Goal: Download file/media

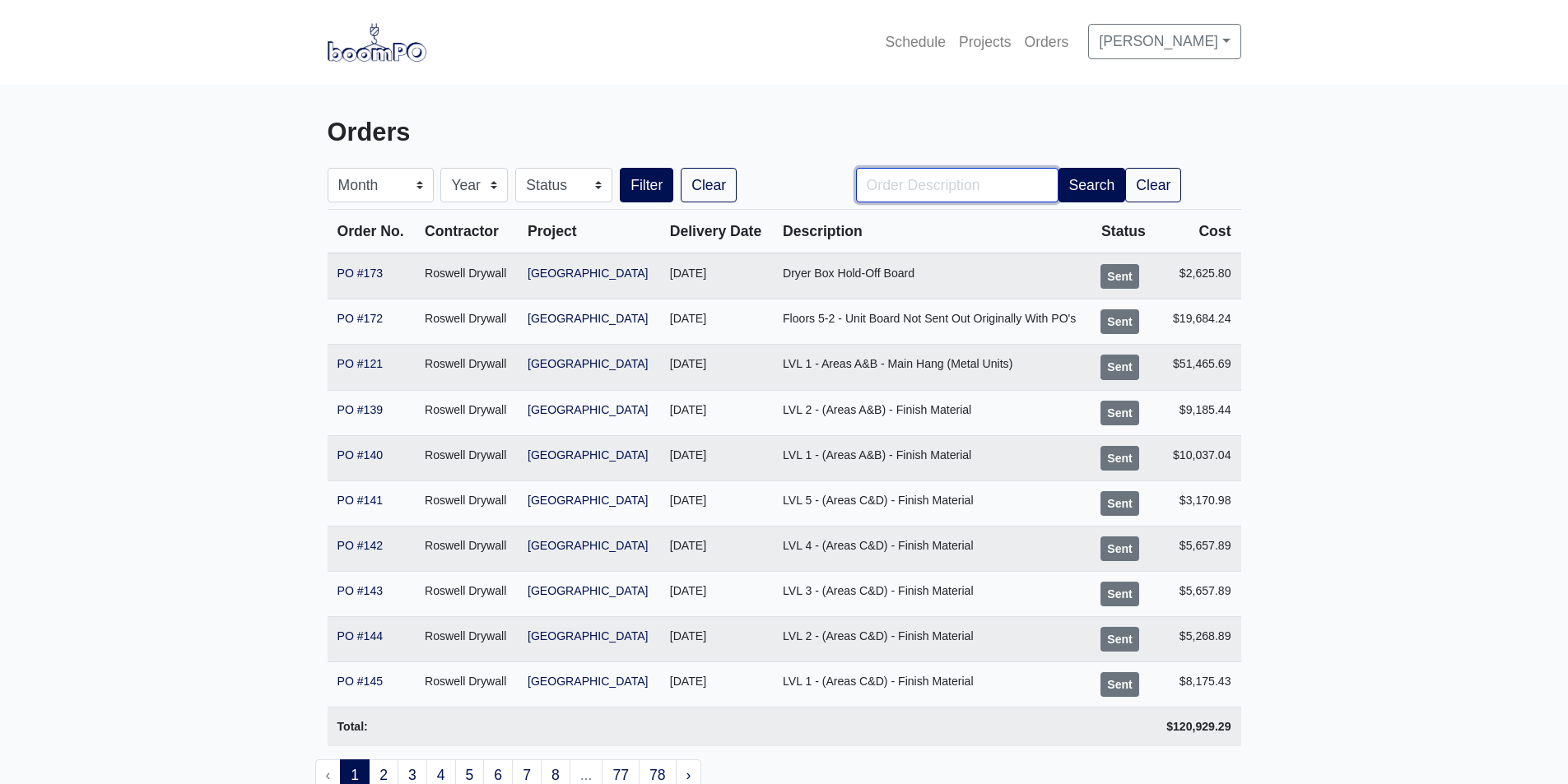
click at [964, 196] on input "Order Description" at bounding box center [957, 185] width 202 height 34
type input "121"
click at [620, 168] on button "Filter" at bounding box center [647, 185] width 53 height 34
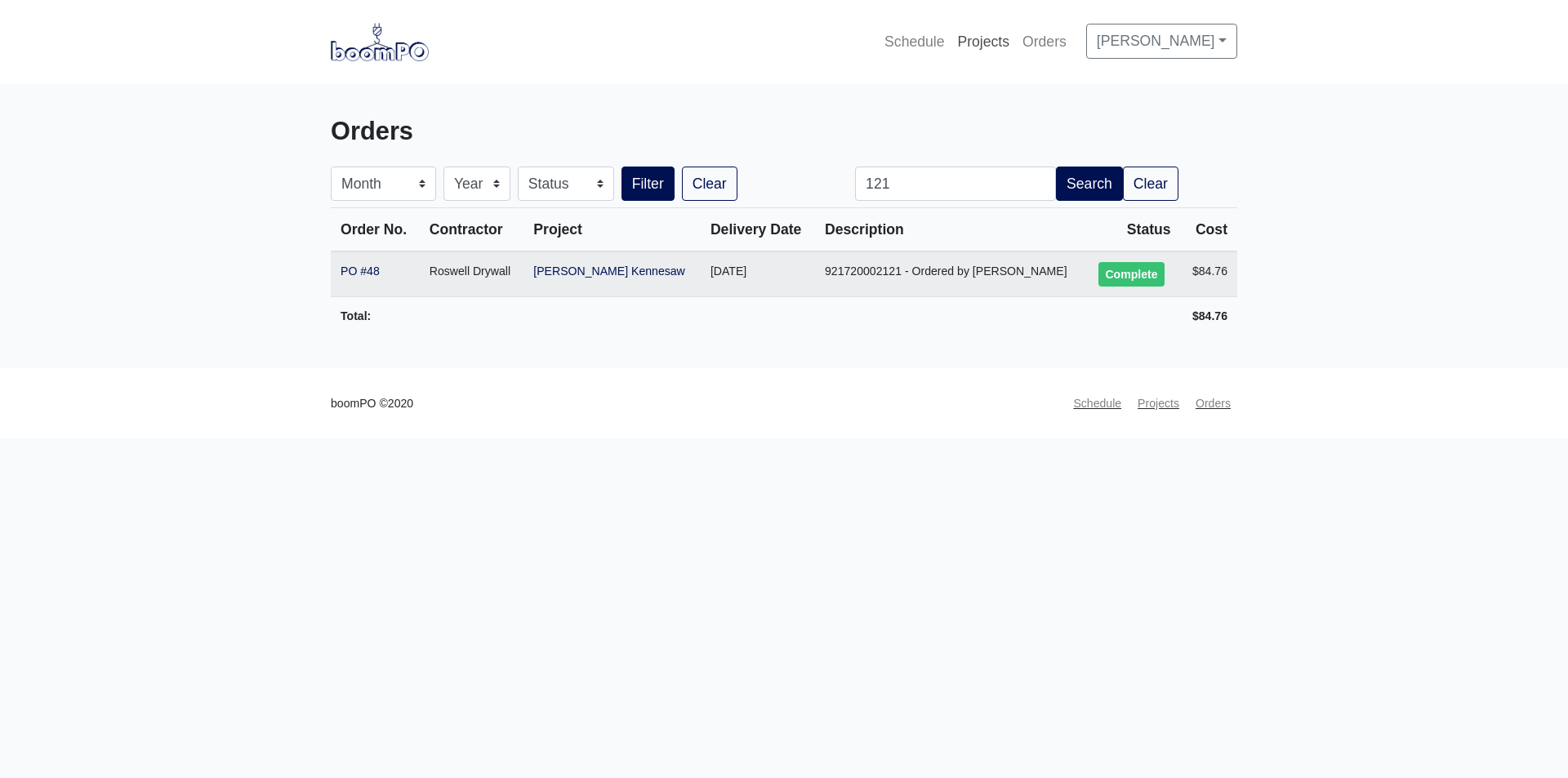
click at [1016, 41] on link "Projects" at bounding box center [983, 42] width 65 height 36
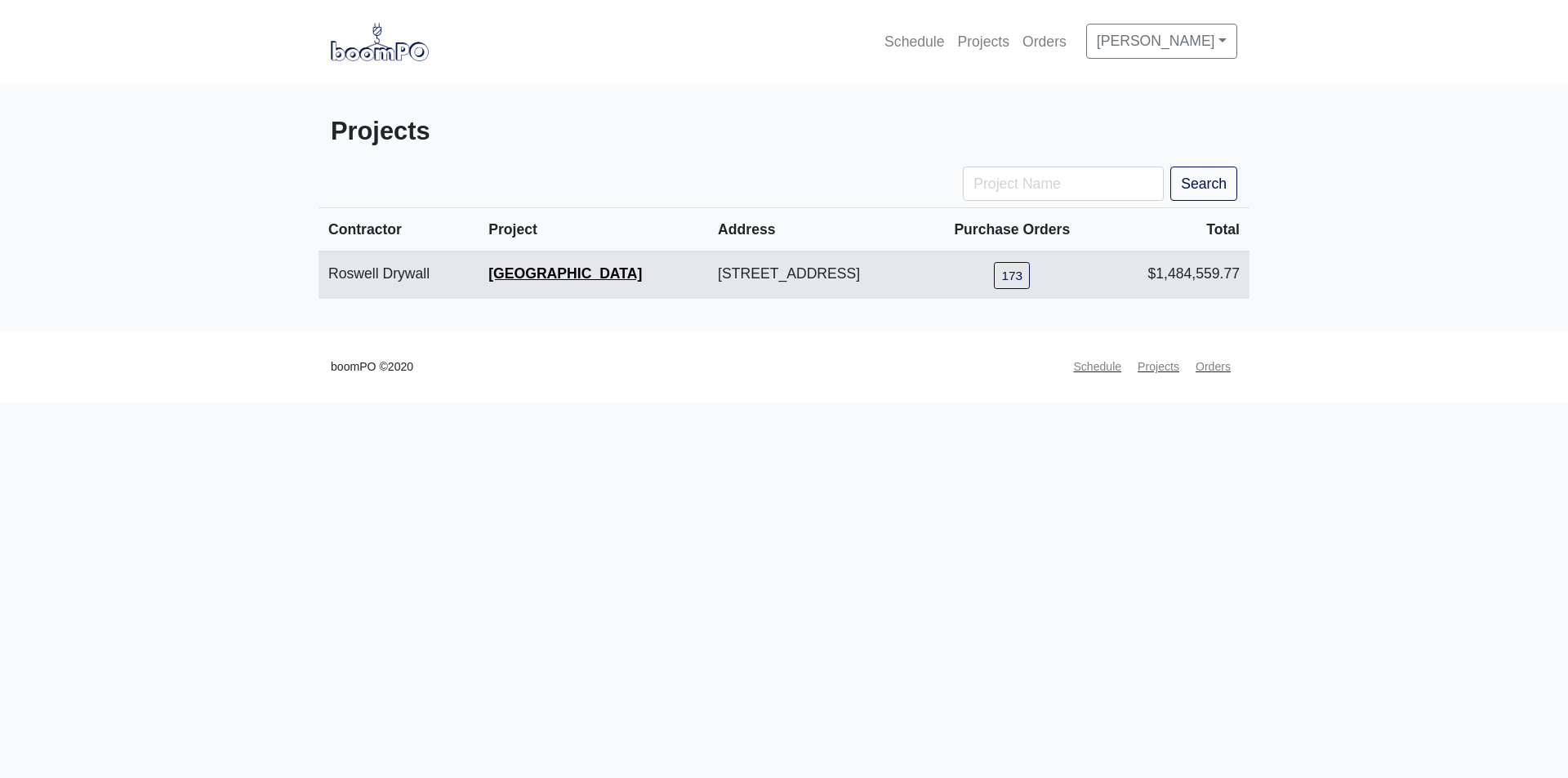
click at [565, 268] on link "[GEOGRAPHIC_DATA]" at bounding box center [565, 273] width 154 height 16
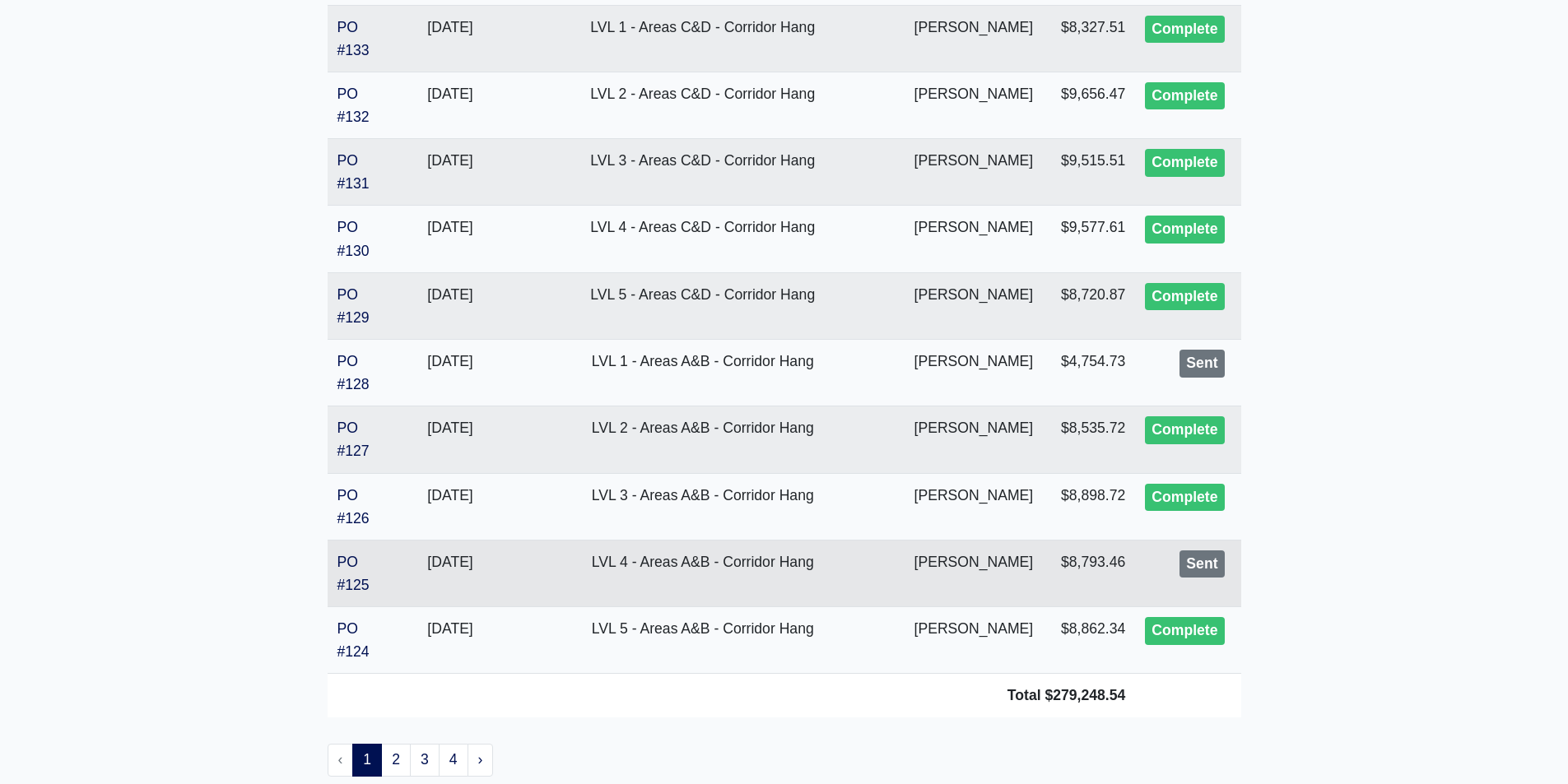
scroll to position [3223, 0]
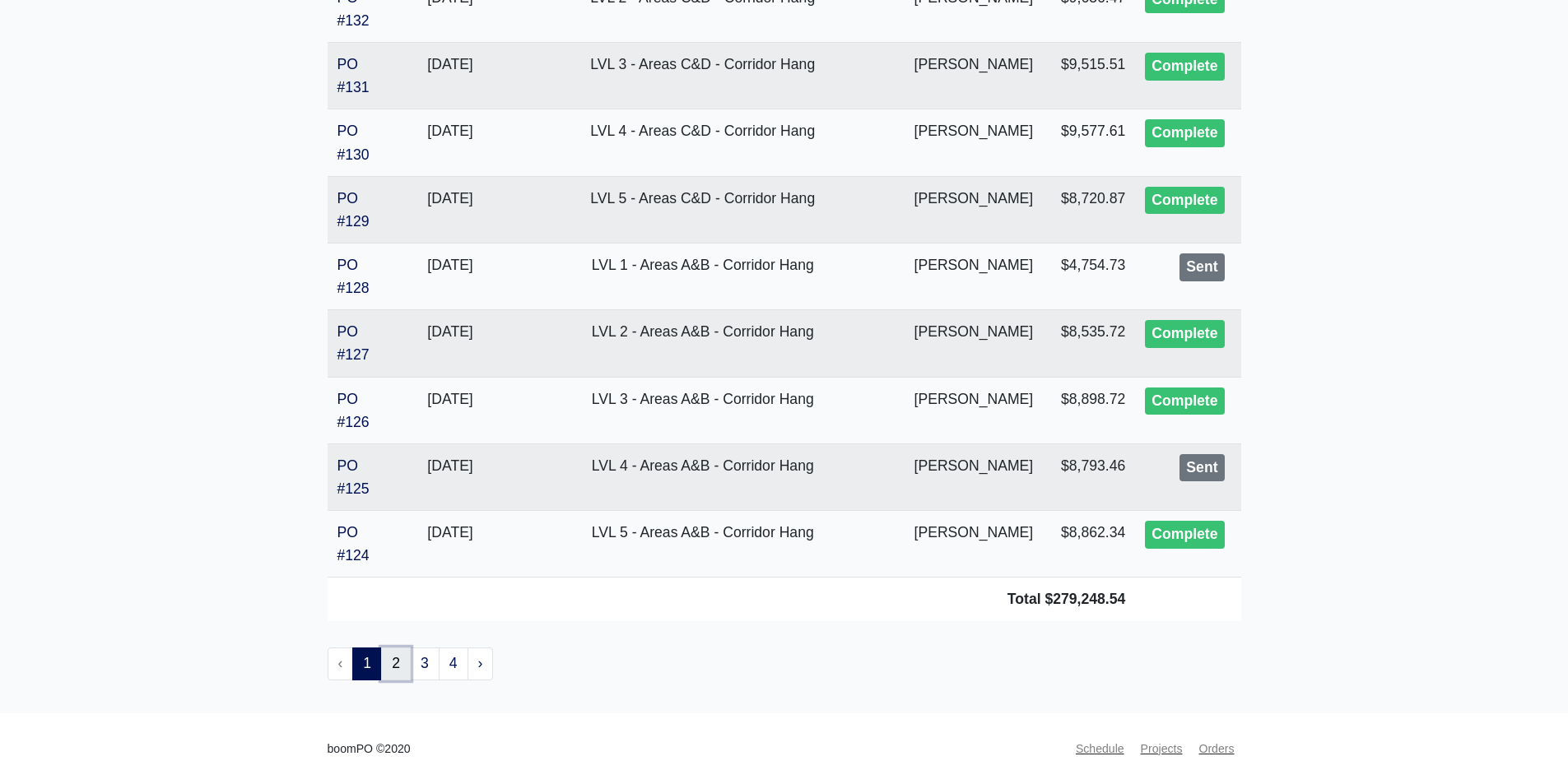
click at [402, 662] on link "2" at bounding box center [396, 663] width 30 height 33
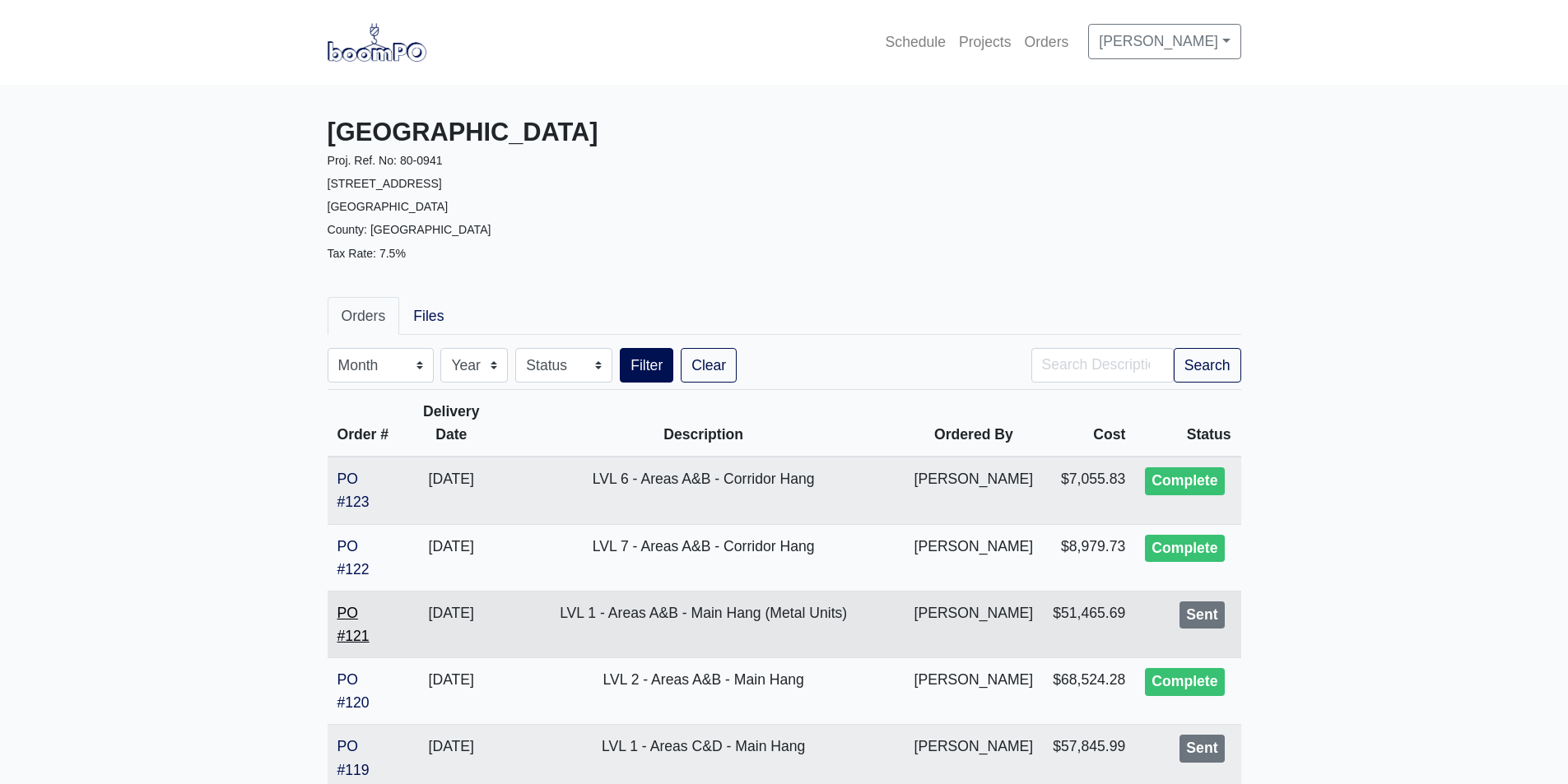
click at [364, 633] on link "PO #121" at bounding box center [353, 624] width 32 height 39
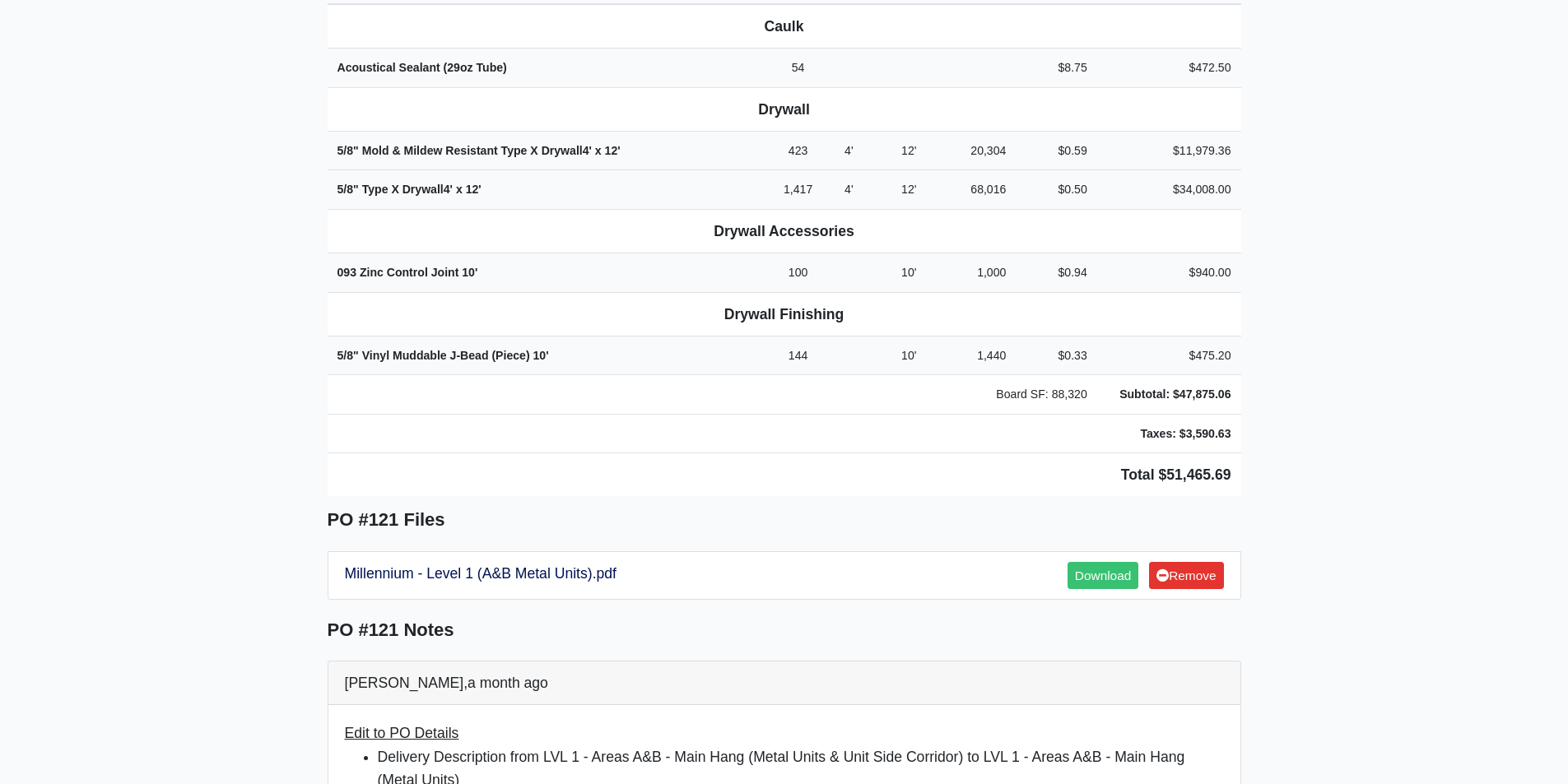
scroll to position [658, 0]
click at [1085, 561] on link "Download" at bounding box center [1103, 574] width 71 height 27
